Goal: Task Accomplishment & Management: Use online tool/utility

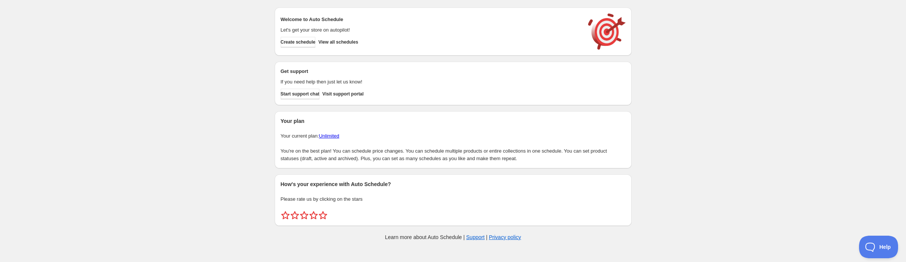
click at [44, 216] on div "title_bar.create_schedule title_bar.support Cancel Discount prices Schedule a d…" at bounding box center [453, 125] width 906 height 251
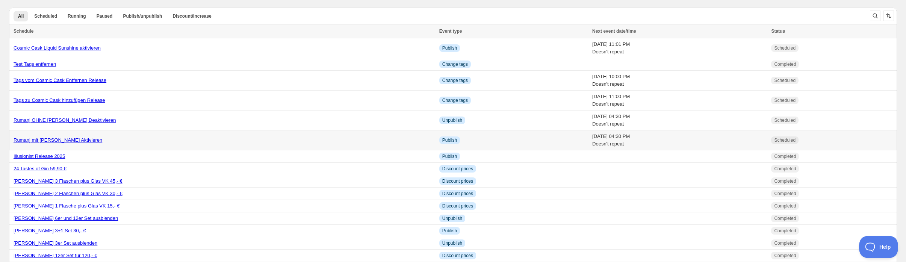
scroll to position [24, 0]
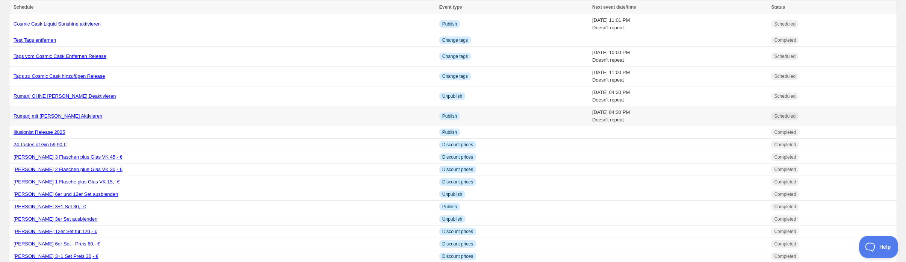
click at [85, 119] on link "Rumanj mit [PERSON_NAME] Aktivieren" at bounding box center [58, 116] width 89 height 6
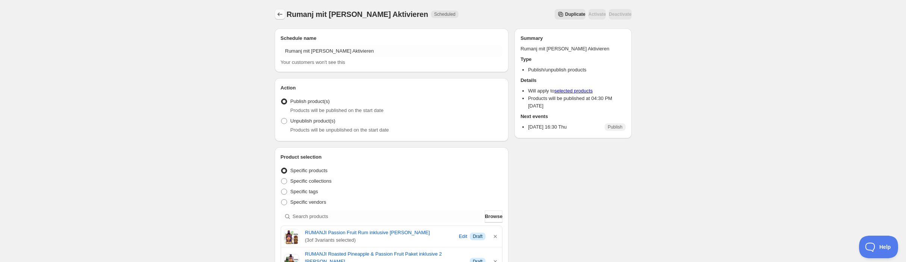
click at [276, 18] on icon "Schedules" at bounding box center [280, 15] width 8 height 8
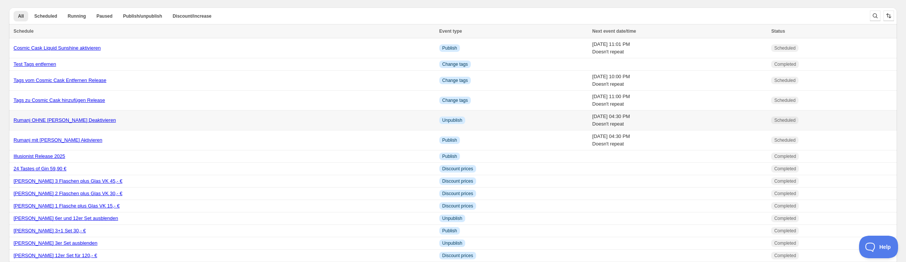
click at [112, 123] on link "Rumanj OHNE [PERSON_NAME] Deaktivieren" at bounding box center [65, 120] width 102 height 6
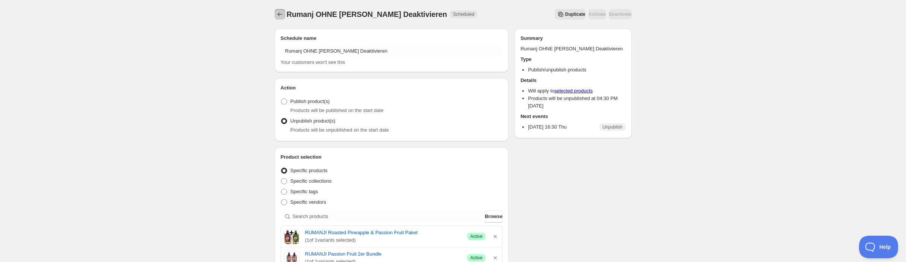
click at [276, 18] on icon "Schedules" at bounding box center [280, 15] width 8 height 8
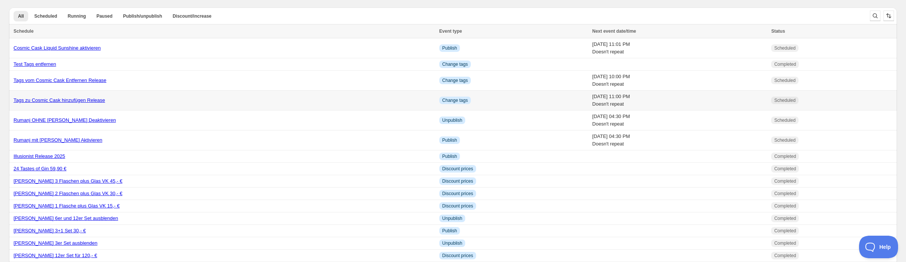
click at [67, 104] on div "Tags zu Cosmic Cask hinzufügen Release" at bounding box center [224, 101] width 421 height 8
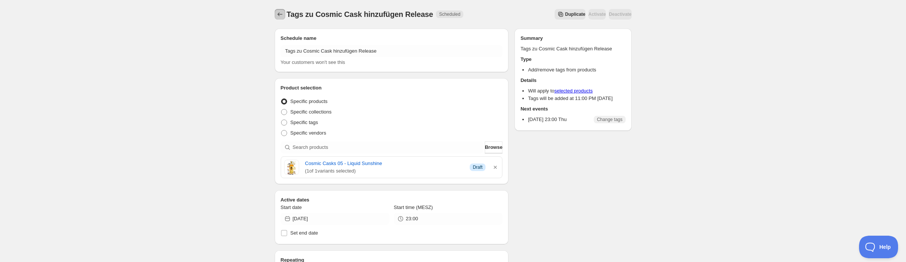
click at [276, 18] on icon "Schedules" at bounding box center [280, 15] width 8 height 8
